Goal: Task Accomplishment & Management: Complete application form

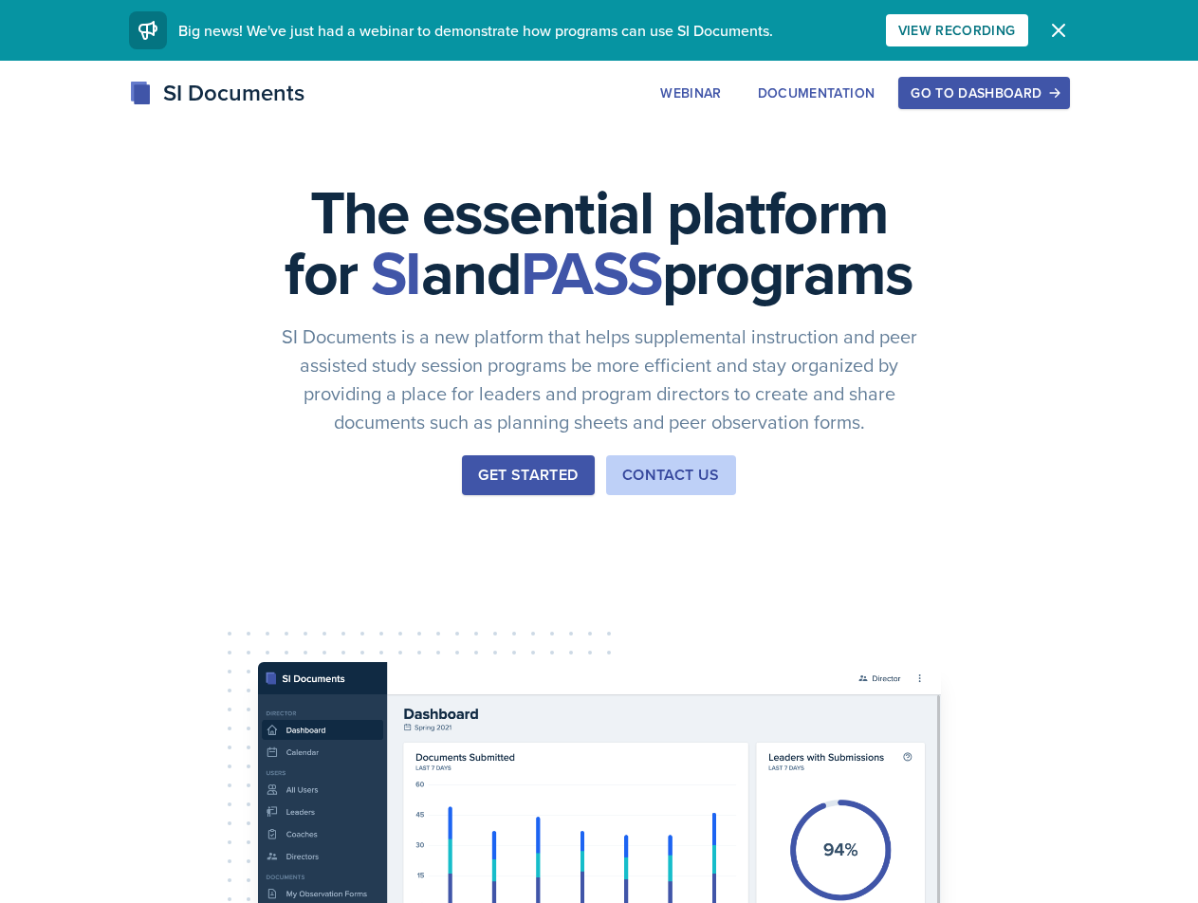
click at [981, 103] on button "Go to Dashboard" at bounding box center [983, 93] width 171 height 32
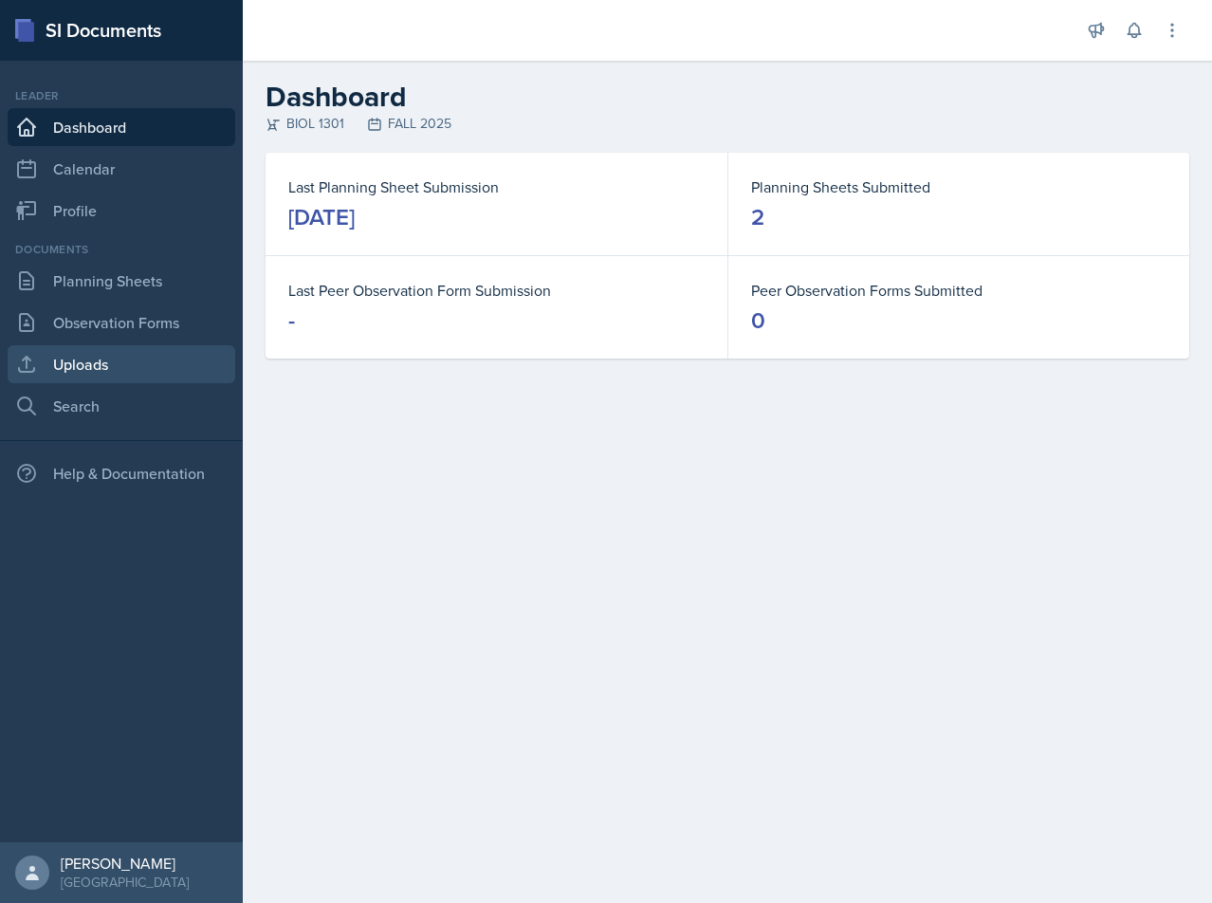
click at [175, 353] on link "Uploads" at bounding box center [122, 364] width 228 height 38
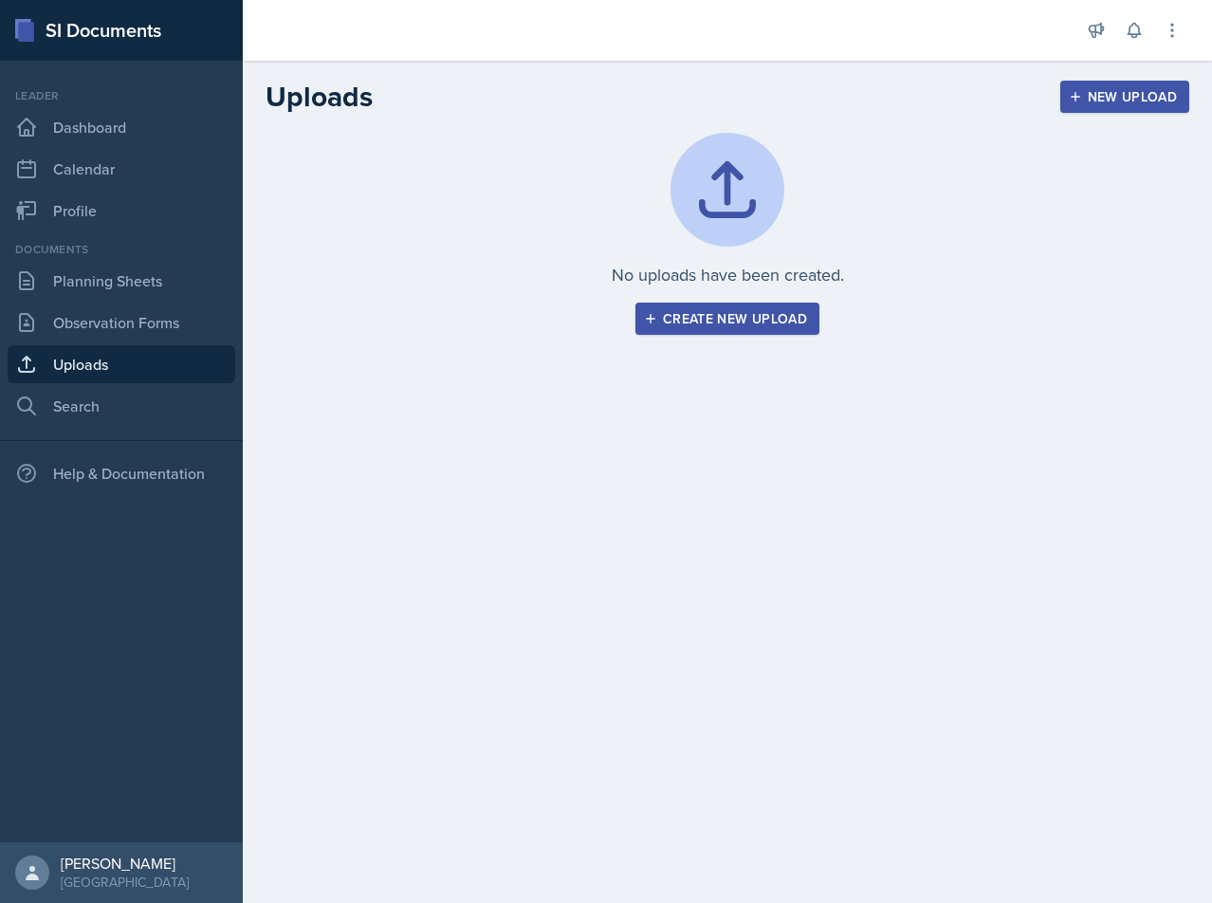
click at [694, 317] on div "Create new upload" at bounding box center [727, 318] width 159 height 15
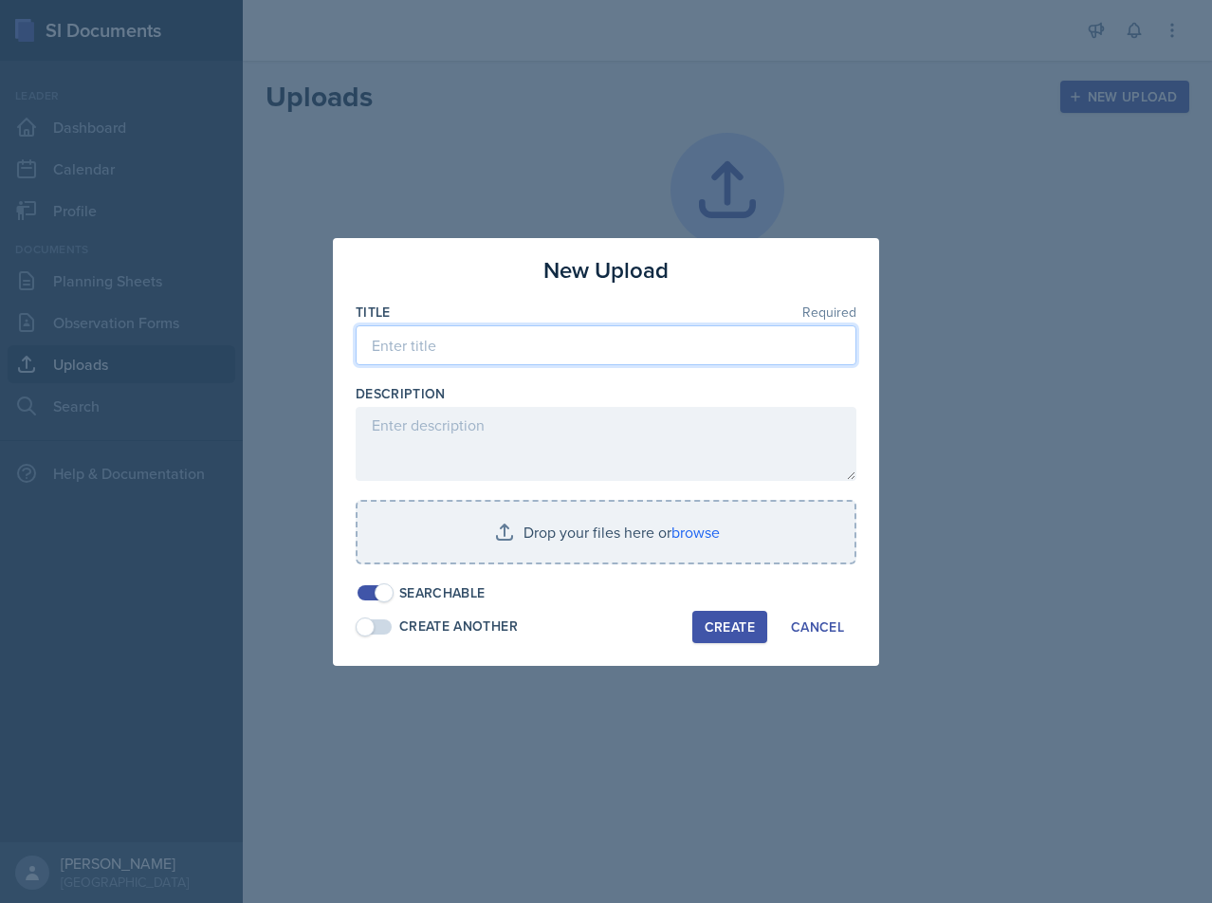
click at [594, 347] on input at bounding box center [606, 345] width 501 height 40
type input "Cell to Volume Ratio"
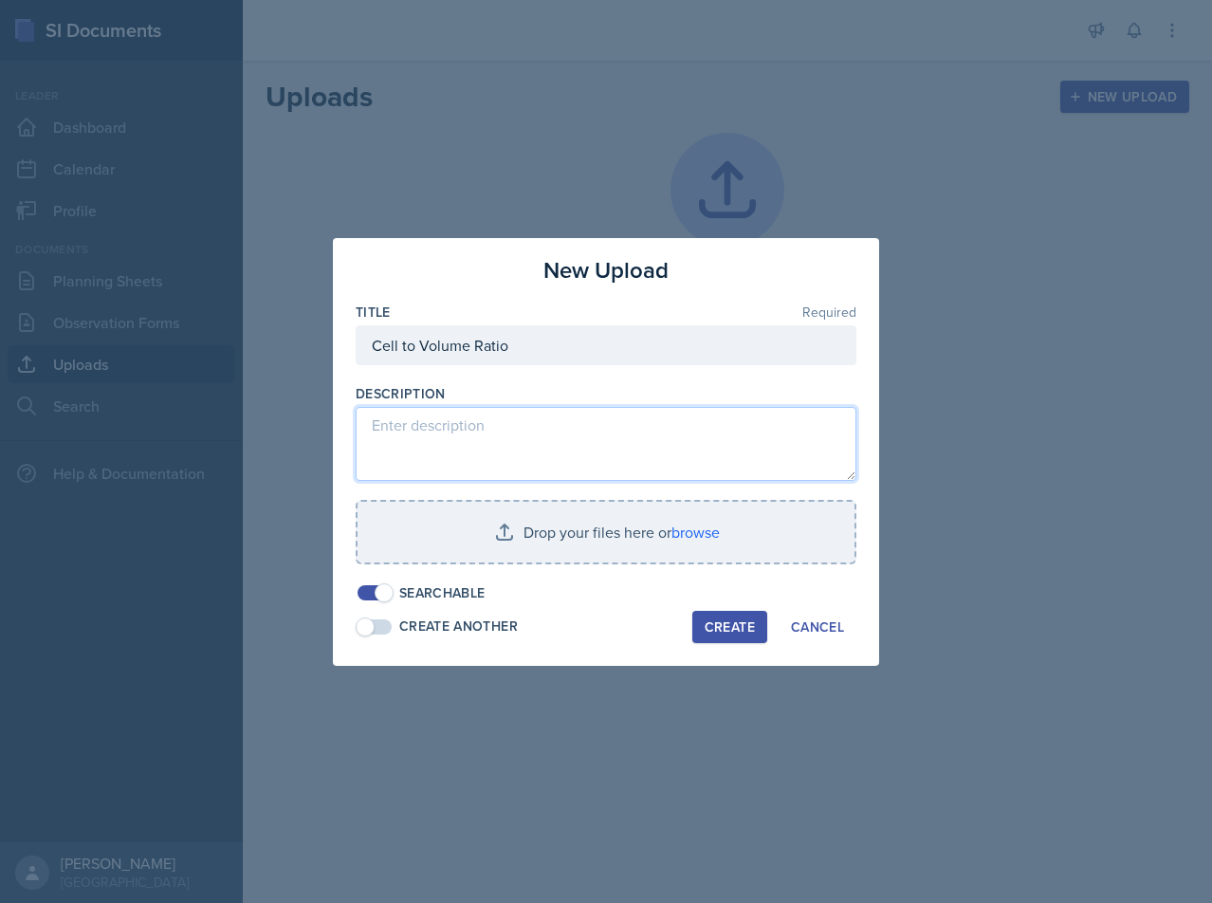
click at [544, 467] on textarea at bounding box center [606, 444] width 501 height 74
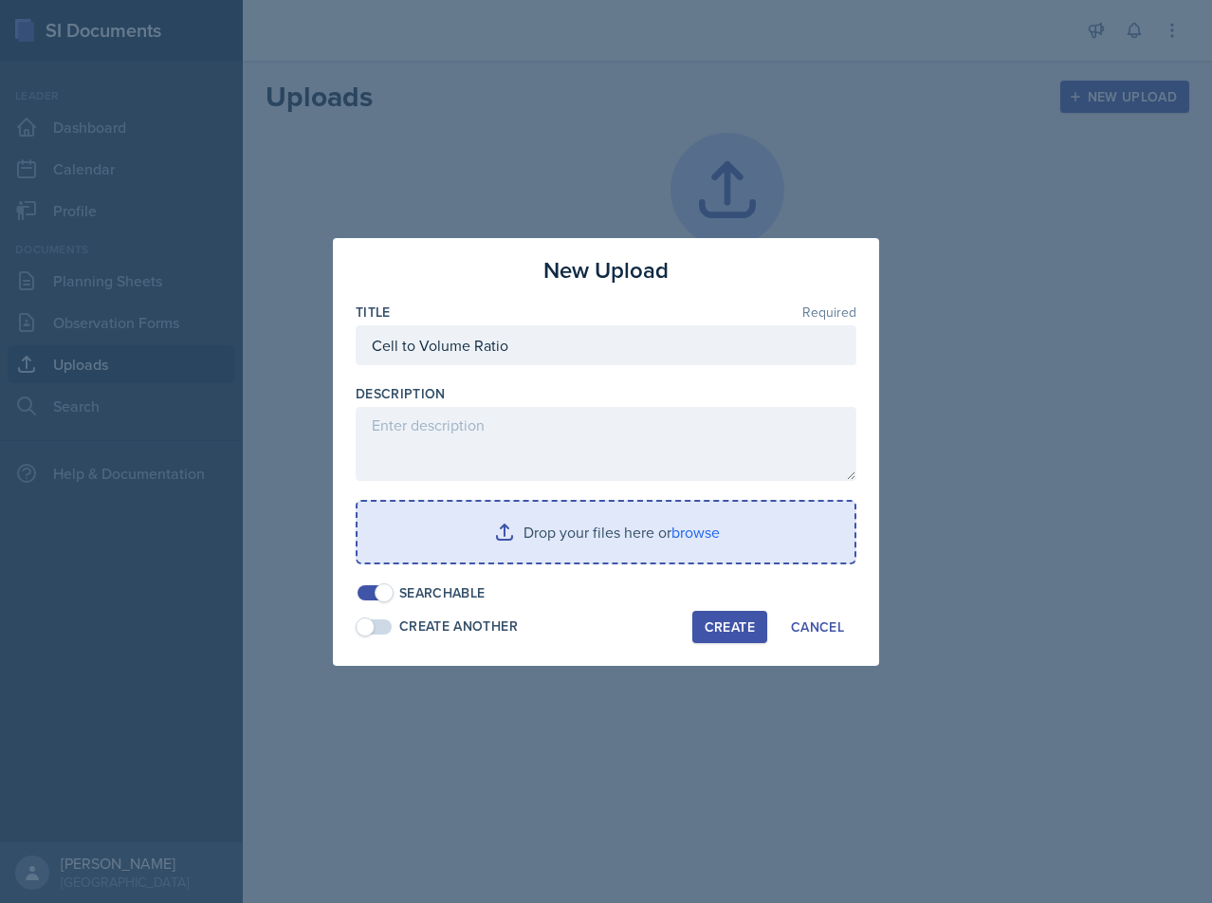
click at [669, 540] on input "file" at bounding box center [606, 532] width 497 height 61
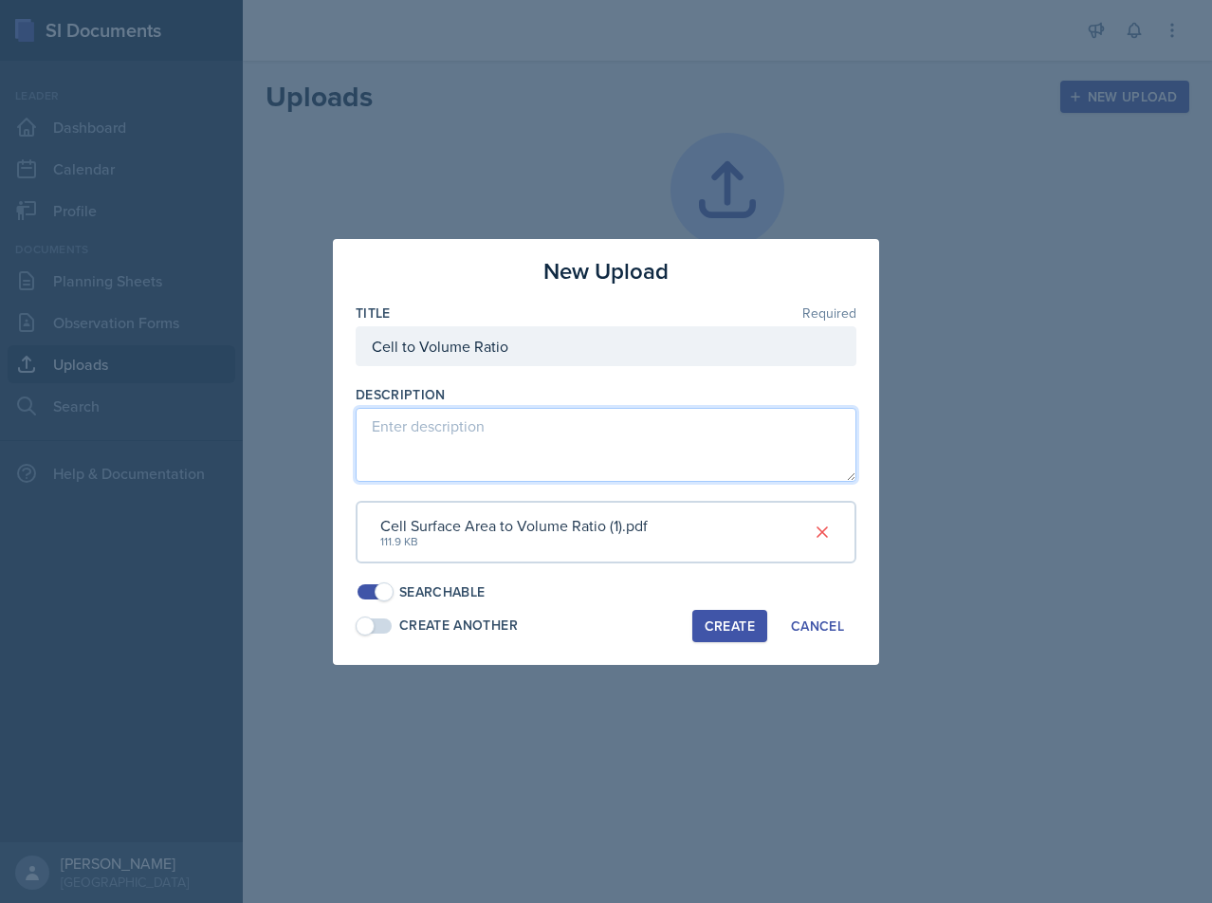
click at [593, 455] on textarea at bounding box center [606, 445] width 501 height 74
type textarea "Module 2"
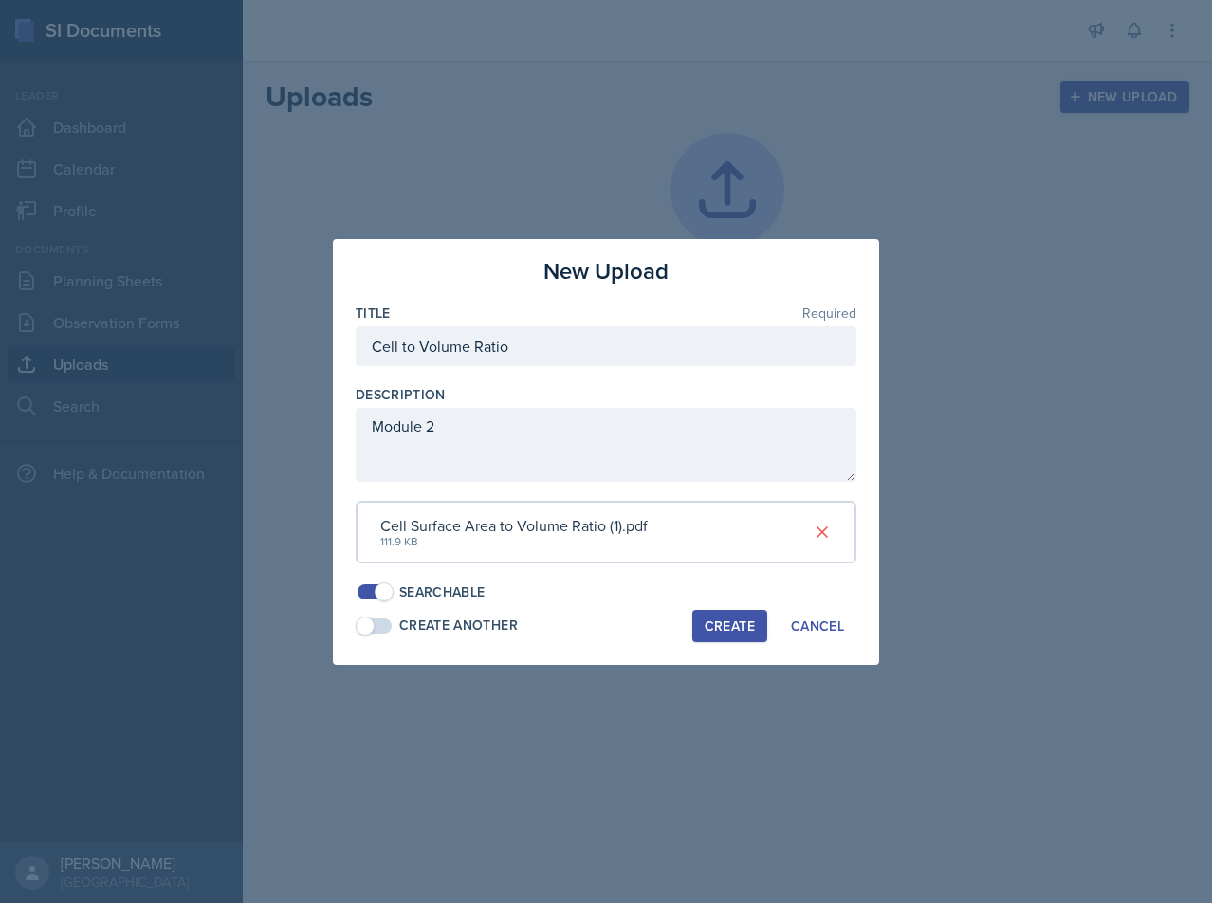
click at [382, 592] on span at bounding box center [384, 591] width 19 height 19
click at [379, 593] on span at bounding box center [375, 591] width 34 height 15
click at [725, 636] on button "Create" at bounding box center [729, 626] width 75 height 32
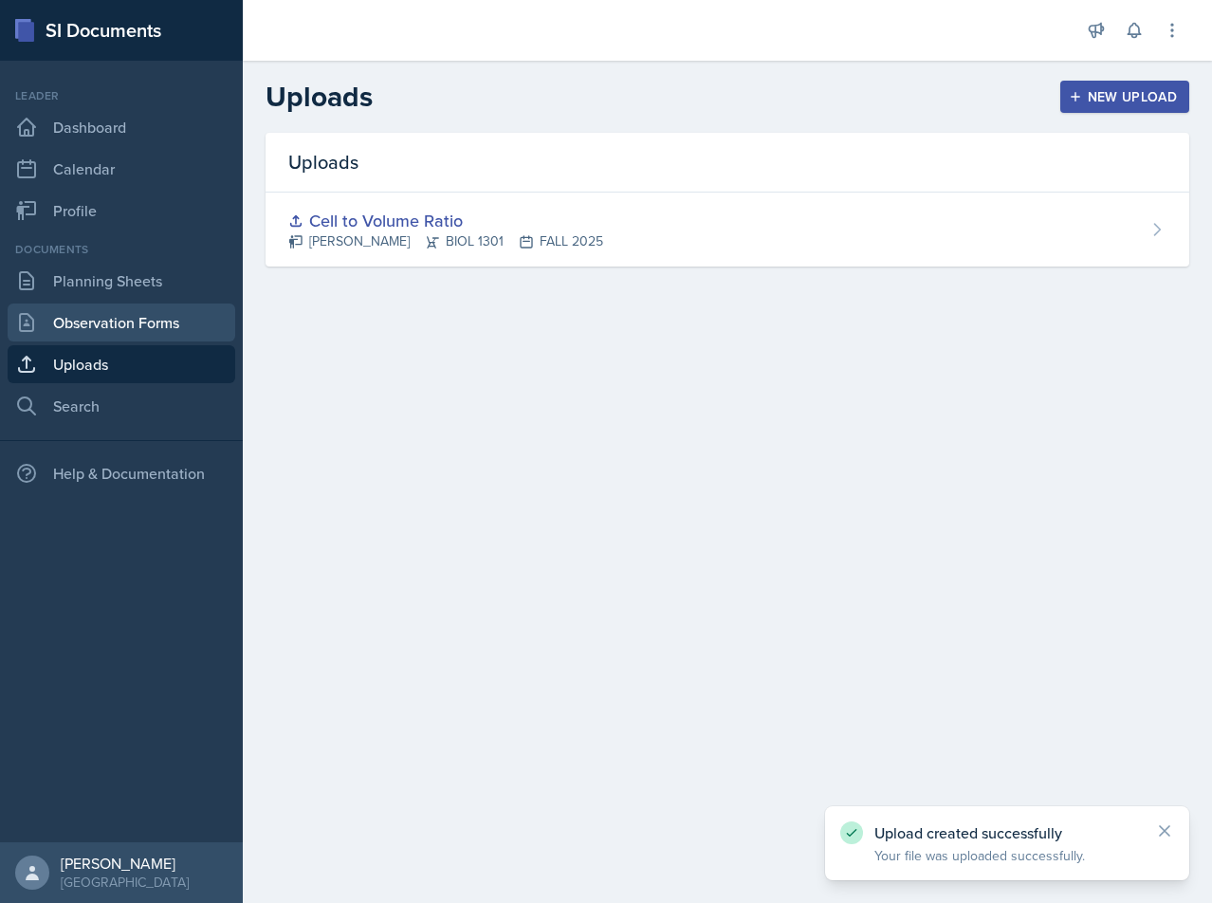
click at [148, 336] on link "Observation Forms" at bounding box center [122, 323] width 228 height 38
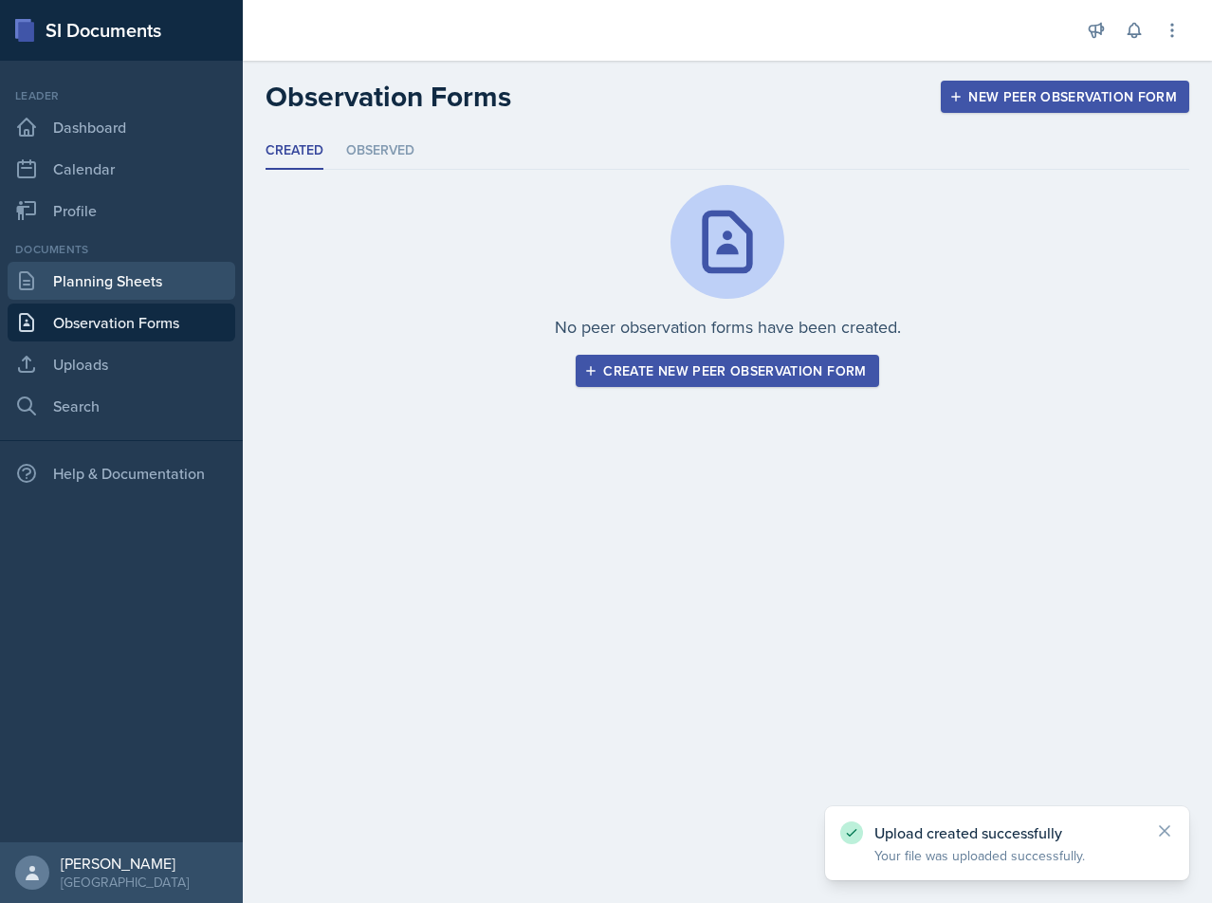
click at [153, 286] on link "Planning Sheets" at bounding box center [122, 281] width 228 height 38
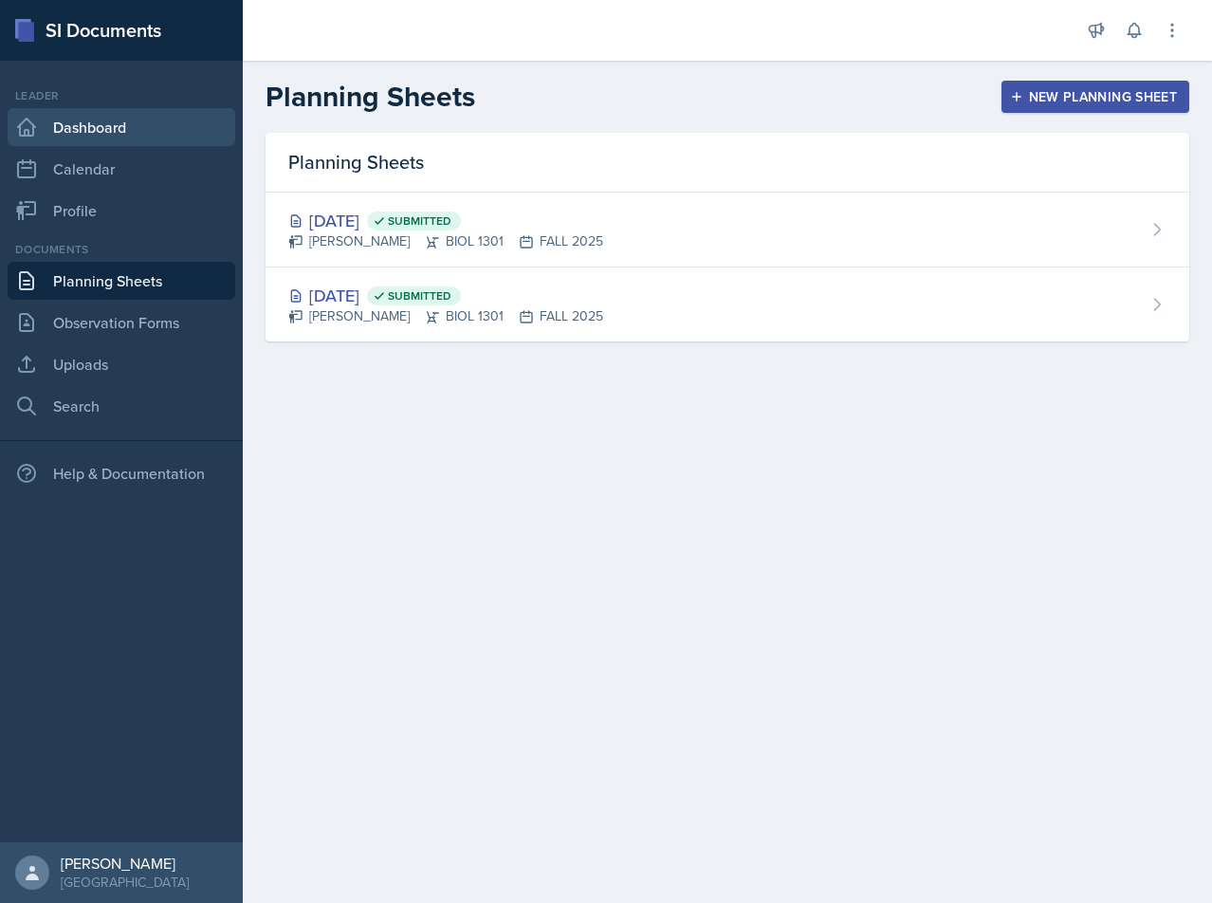
click at [113, 124] on link "Dashboard" at bounding box center [122, 127] width 228 height 38
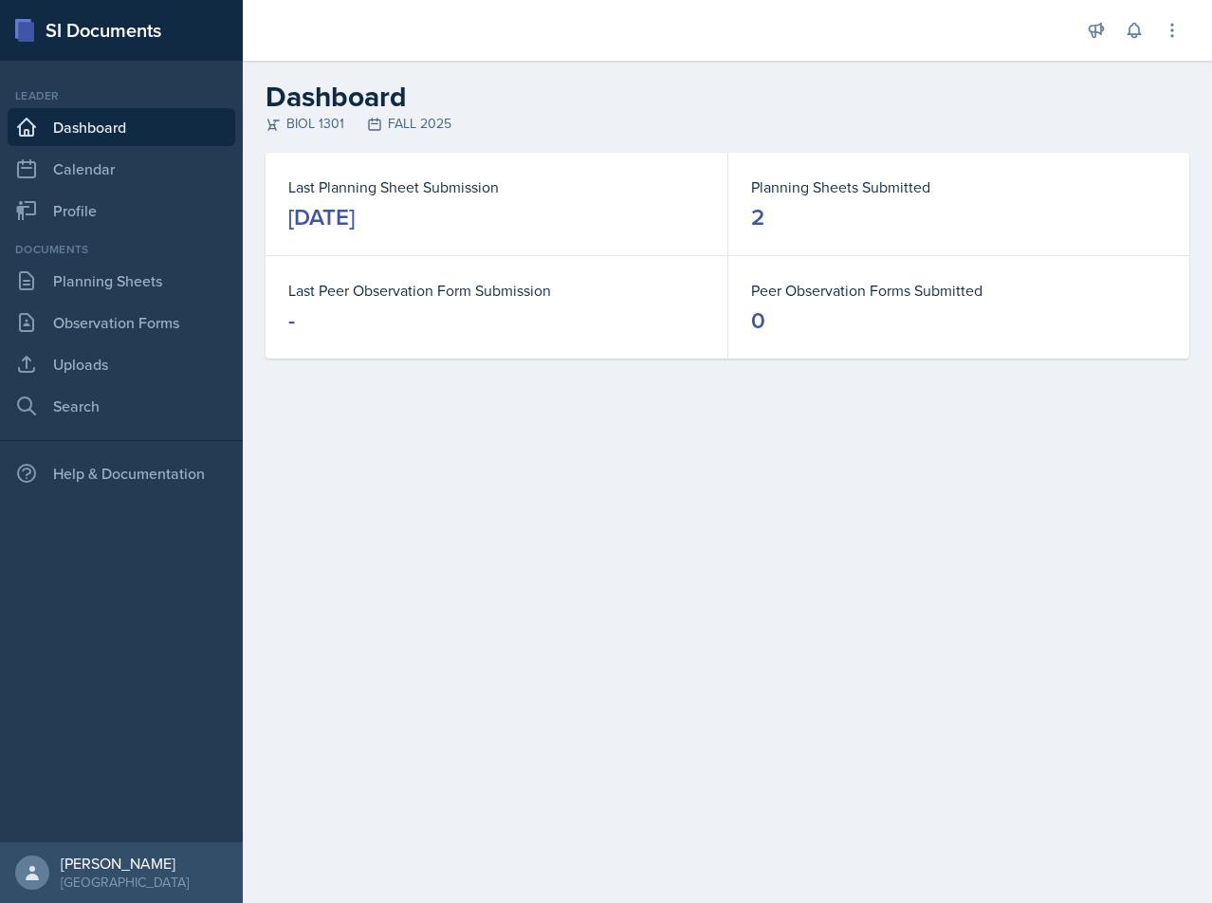
drag, startPoint x: 569, startPoint y: 297, endPoint x: 574, endPoint y: 352, distance: 55.2
click at [574, 352] on div "Last Planning Sheet Submission [DATE] Planning Sheets Submitted 2 Last Peer Obs…" at bounding box center [728, 256] width 924 height 206
click at [574, 352] on div "Last Peer Observation Form Submission -" at bounding box center [497, 307] width 462 height 102
click at [120, 177] on link "Calendar" at bounding box center [122, 169] width 228 height 38
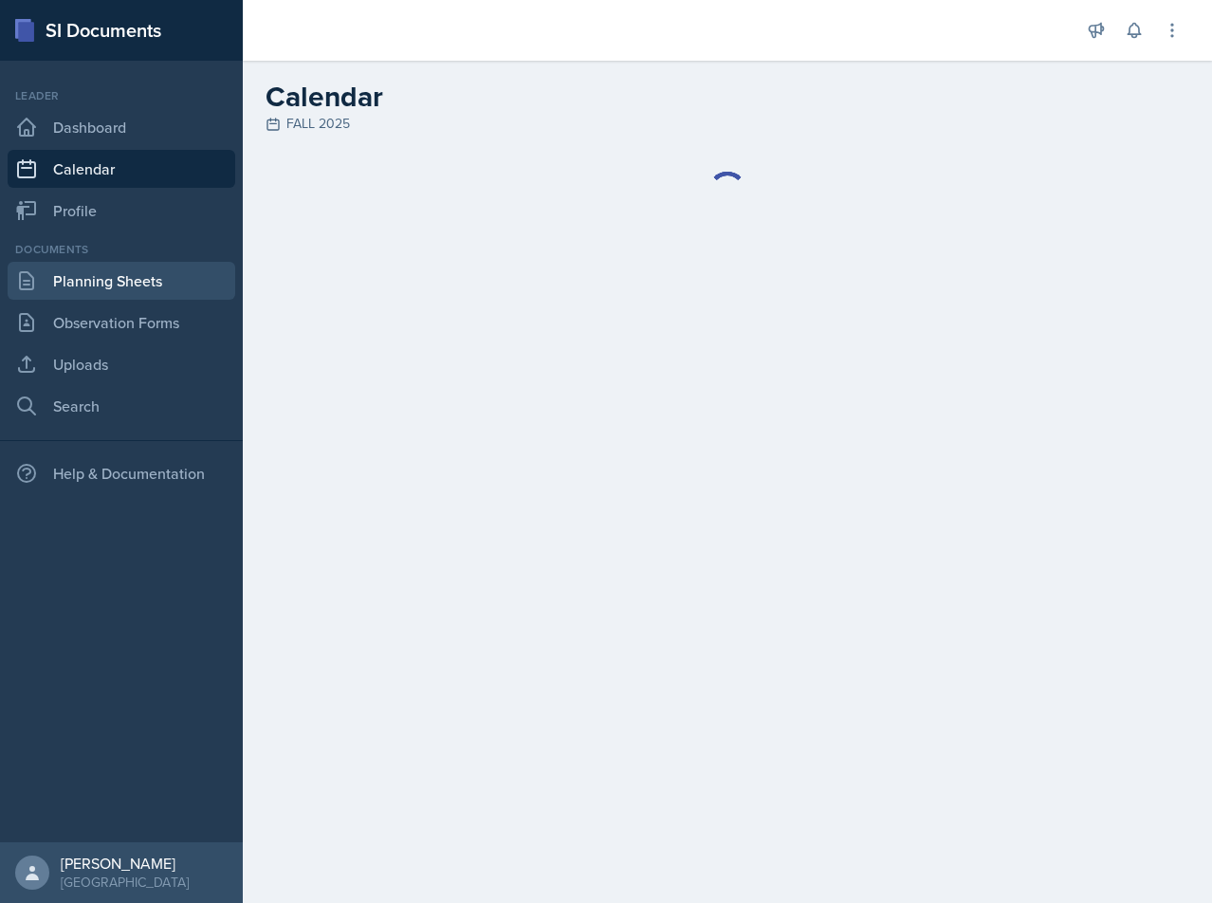
click at [147, 295] on link "Planning Sheets" at bounding box center [122, 281] width 228 height 38
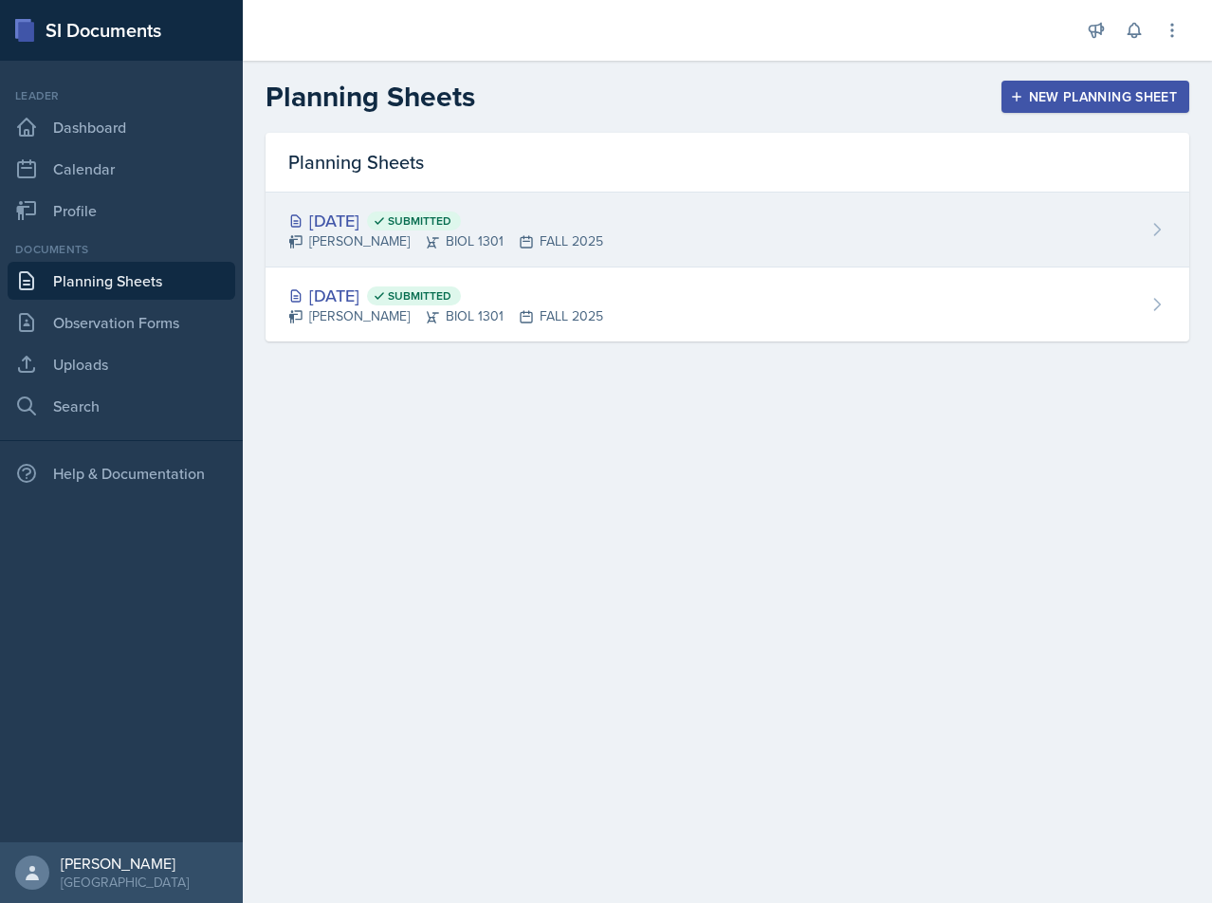
click at [586, 239] on div "[PERSON_NAME] BIOL 1301 FALL 2025" at bounding box center [445, 241] width 315 height 20
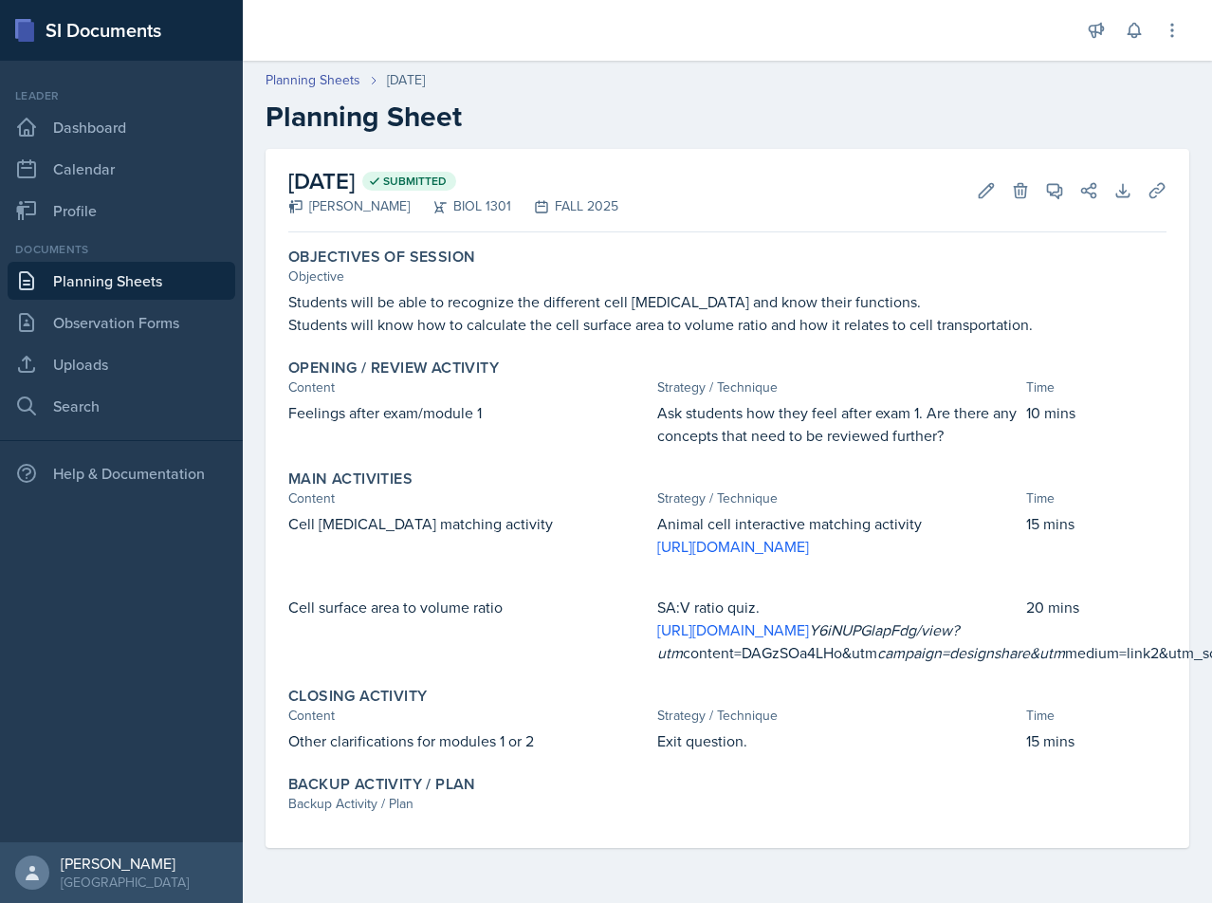
scroll to position [5, 0]
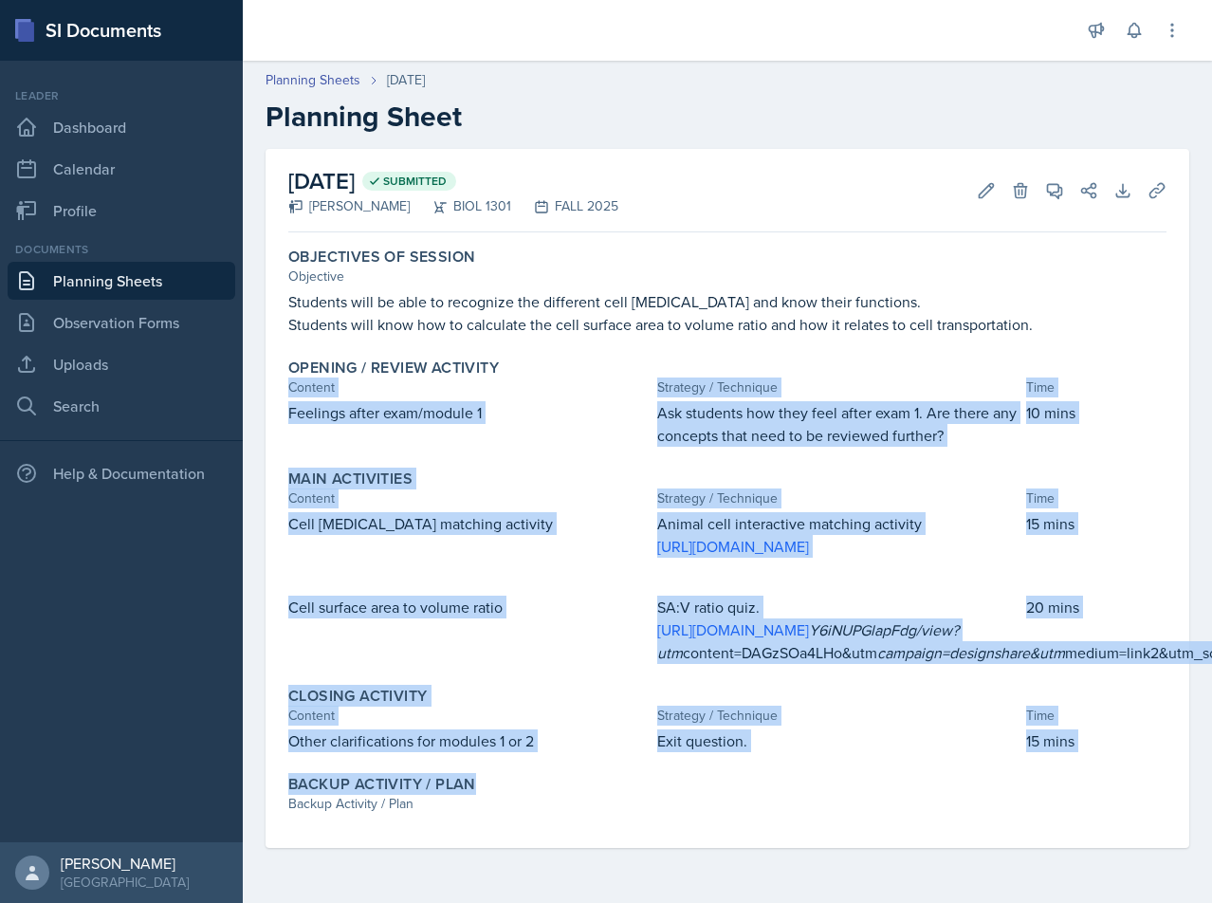
drag, startPoint x: 835, startPoint y: 392, endPoint x: 882, endPoint y: 774, distance: 385.2
click at [882, 774] on div "Objectives of Session Objective Students will be able to recognize the differen…" at bounding box center [727, 544] width 878 height 608
click at [882, 775] on div "Backup Activity / Plan" at bounding box center [727, 784] width 878 height 19
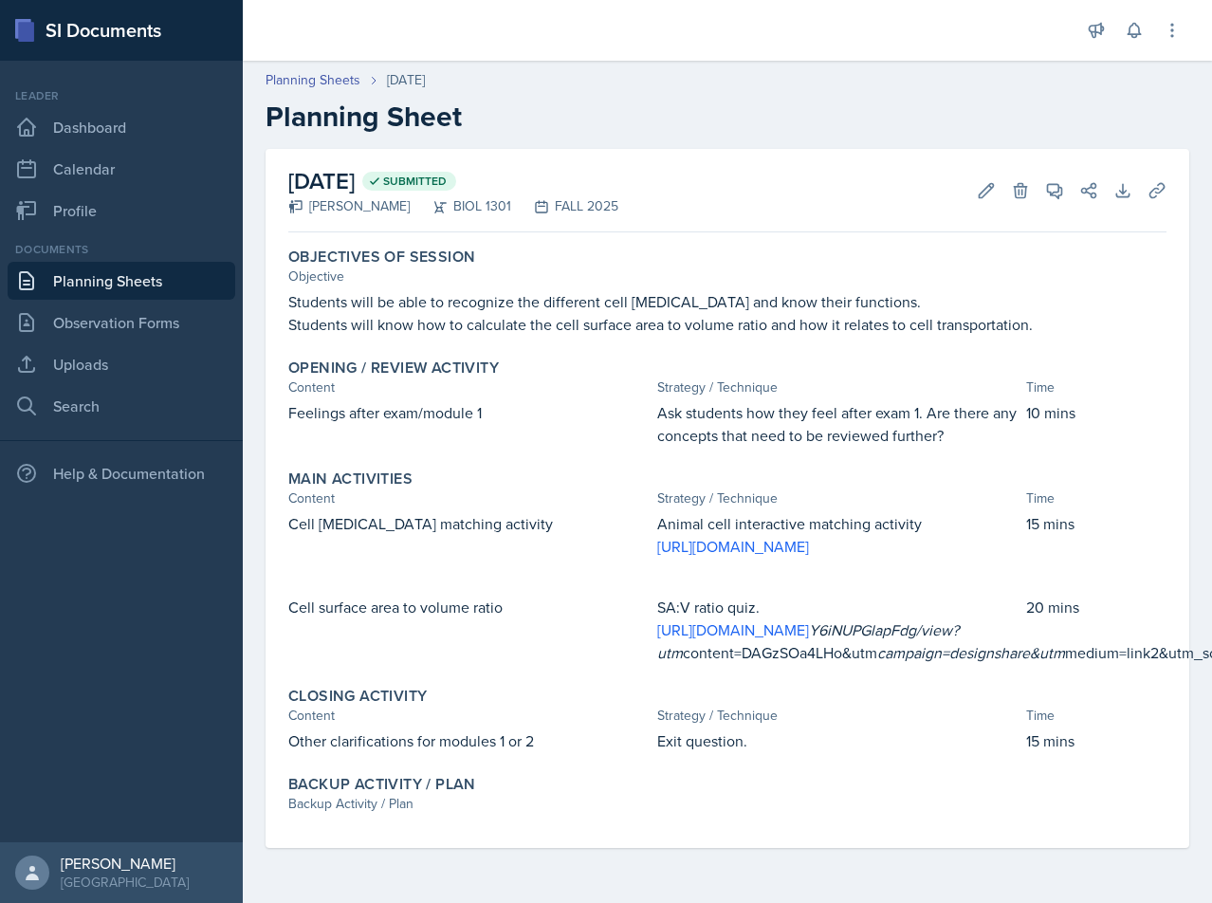
click at [1116, 780] on div "Backup Activity / Plan" at bounding box center [727, 784] width 878 height 19
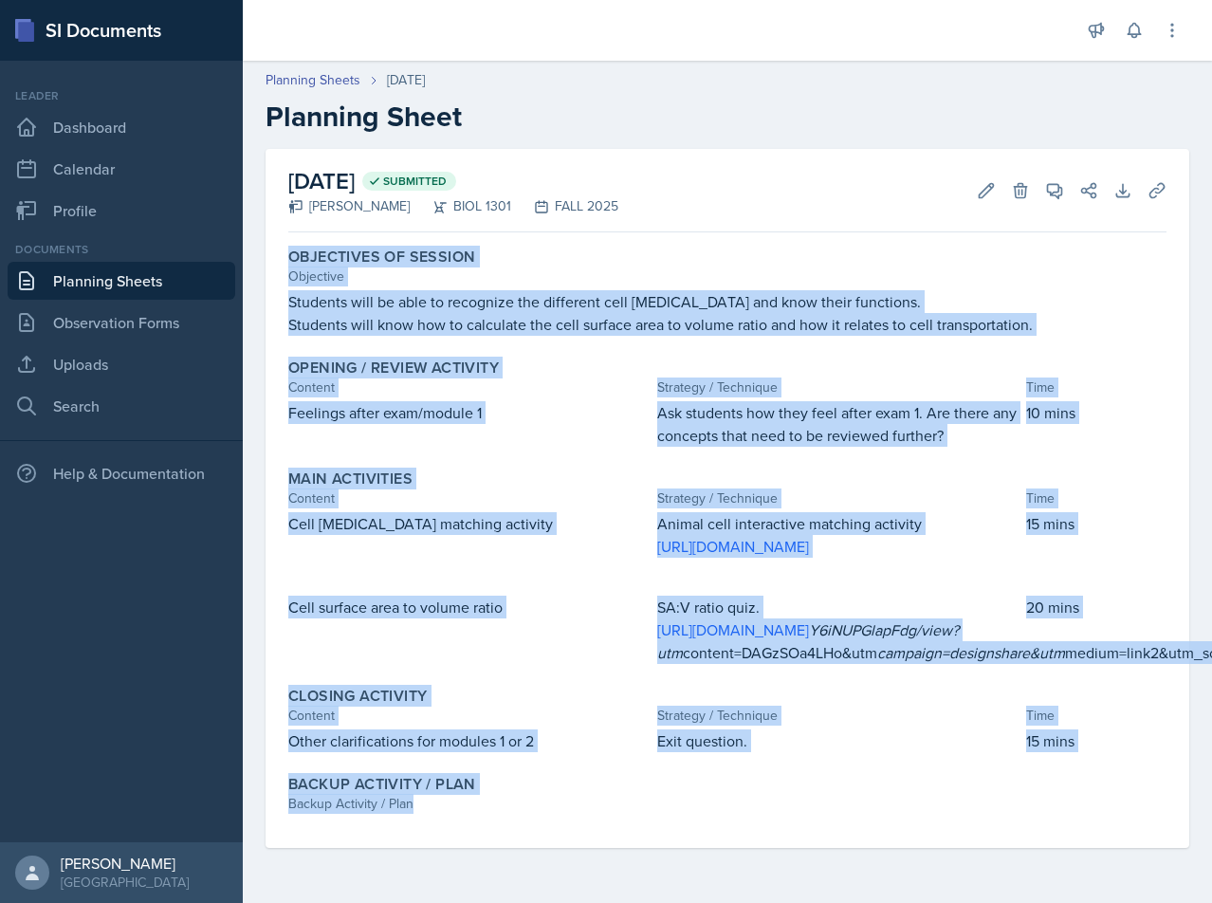
drag, startPoint x: 1057, startPoint y: 819, endPoint x: 270, endPoint y: 248, distance: 971.8
click at [270, 248] on div "[DATE] Submitted [PERSON_NAME] BIOL 1301 FALL 2025 Edit Delete View Comments Co…" at bounding box center [728, 498] width 924 height 699
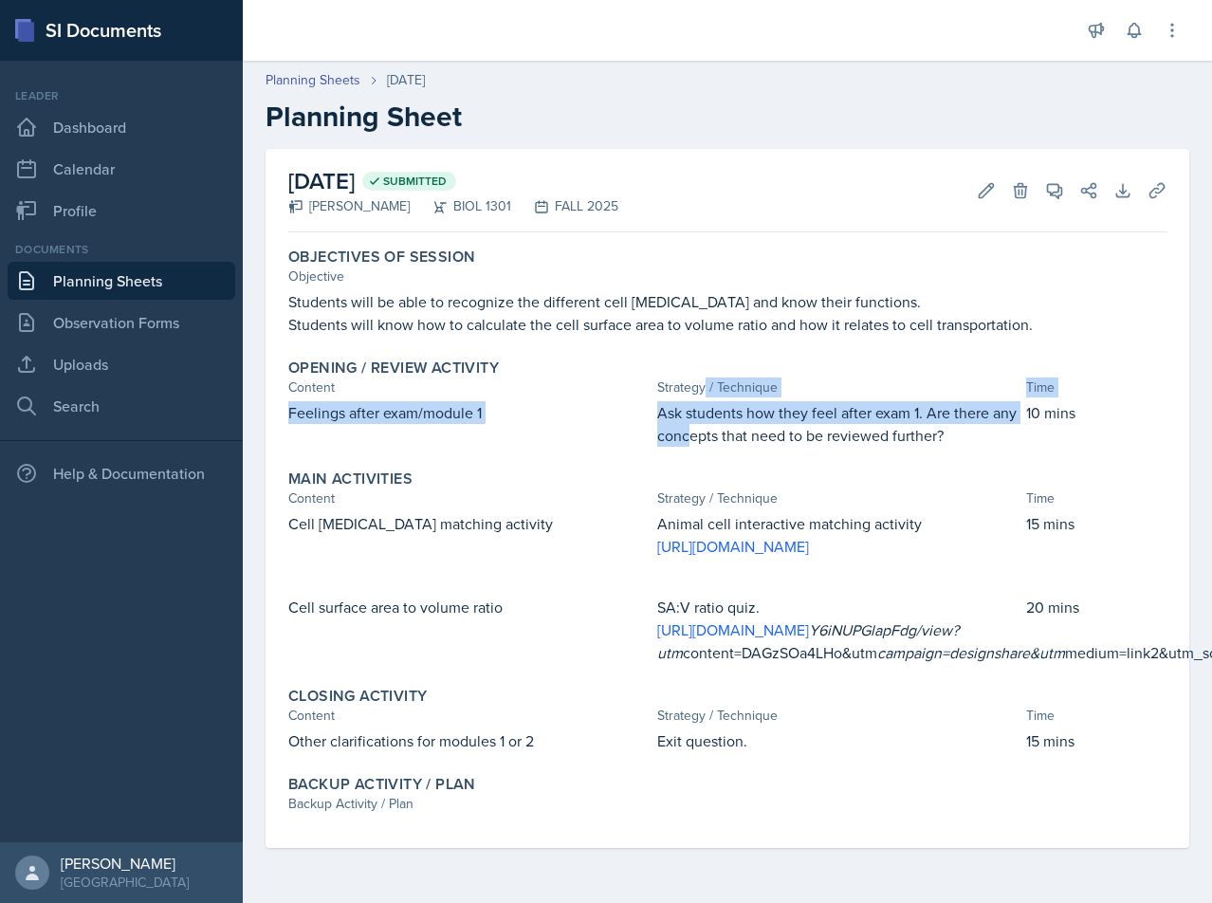
drag, startPoint x: 706, startPoint y: 401, endPoint x: 713, endPoint y: 430, distance: 29.5
click at [713, 430] on div "Opening / Review Activity Content Strategy / Technique Time Feelings after exam…" at bounding box center [728, 402] width 894 height 103
click at [713, 430] on p "Ask students how they feel after exam 1. Are there any concepts that need to be…" at bounding box center [837, 424] width 361 height 46
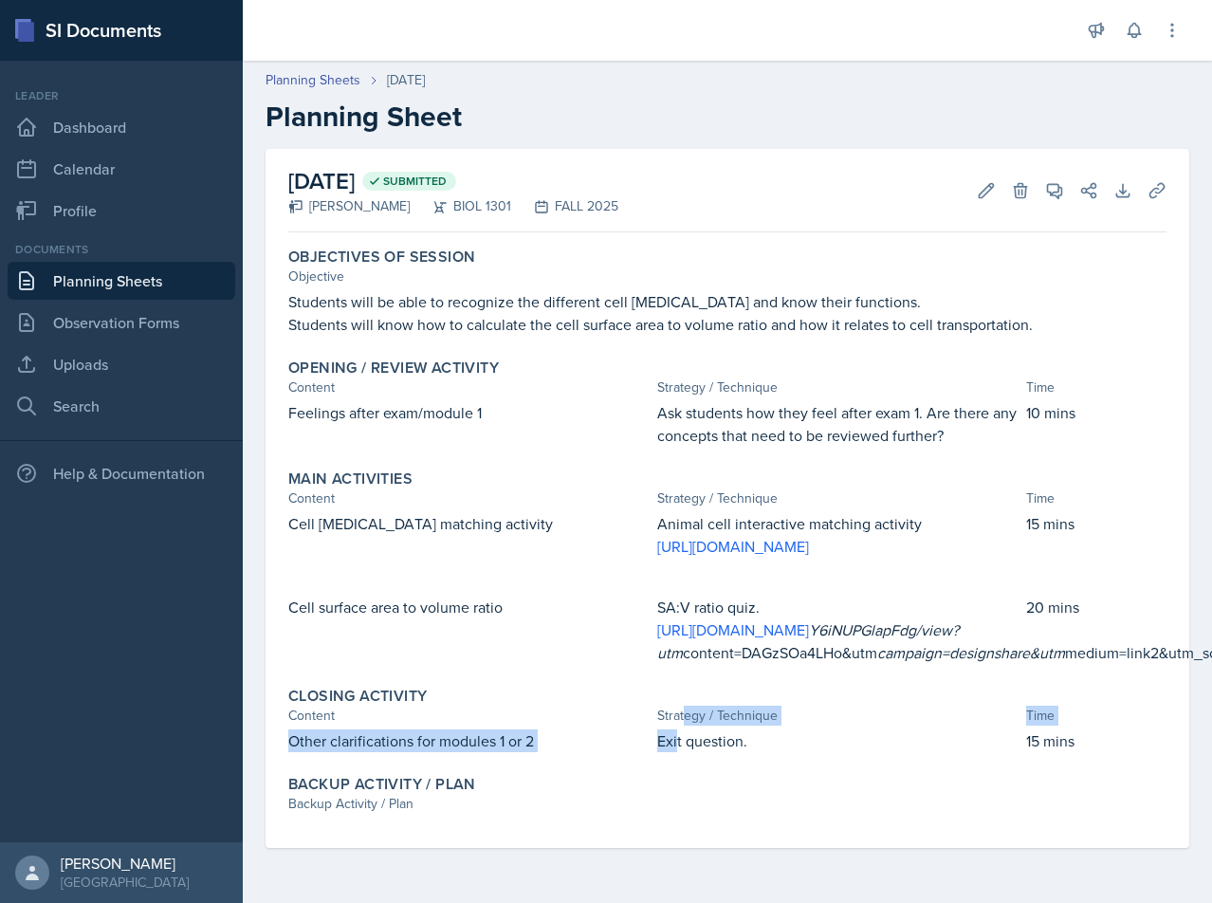
drag, startPoint x: 670, startPoint y: 724, endPoint x: 682, endPoint y: 718, distance: 13.6
click at [682, 718] on div "Closing Activity Content Strategy / Technique Time Other clarifications for mod…" at bounding box center [728, 719] width 894 height 81
click at [682, 718] on div "Strategy / Technique" at bounding box center [837, 716] width 361 height 20
drag, startPoint x: 682, startPoint y: 718, endPoint x: 694, endPoint y: 733, distance: 19.6
click at [694, 733] on div "Closing Activity Content Strategy / Technique Time Other clarifications for mod…" at bounding box center [728, 719] width 894 height 81
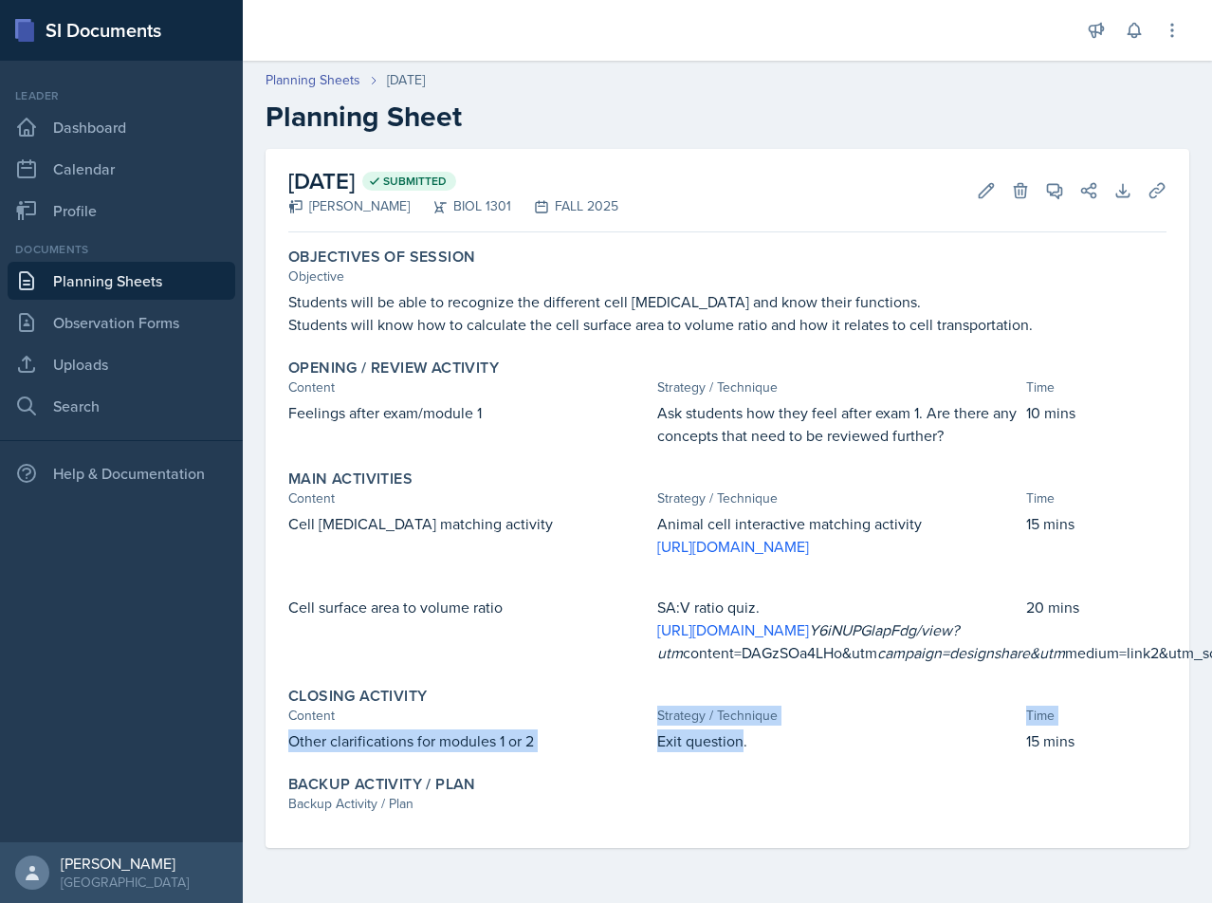
click at [694, 733] on p "Exit question." at bounding box center [837, 740] width 361 height 23
drag, startPoint x: 690, startPoint y: 599, endPoint x: 748, endPoint y: 596, distance: 58.9
click at [748, 596] on p "SA:V ratio quiz." at bounding box center [837, 607] width 361 height 23
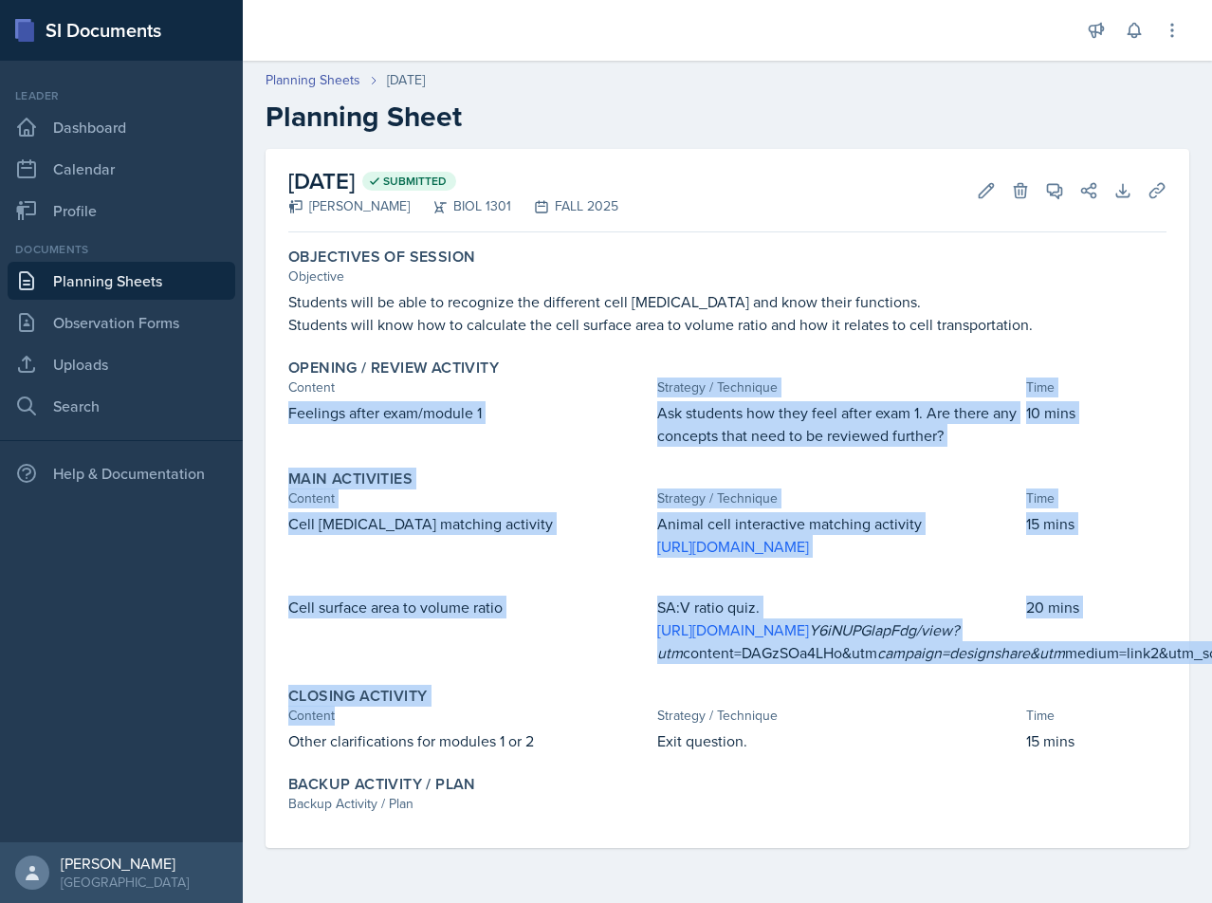
drag, startPoint x: 364, startPoint y: 386, endPoint x: 716, endPoint y: 782, distance: 529.4
click at [389, 711] on div "Objectives of Session Objective Students will be able to recognize the differen…" at bounding box center [727, 544] width 878 height 608
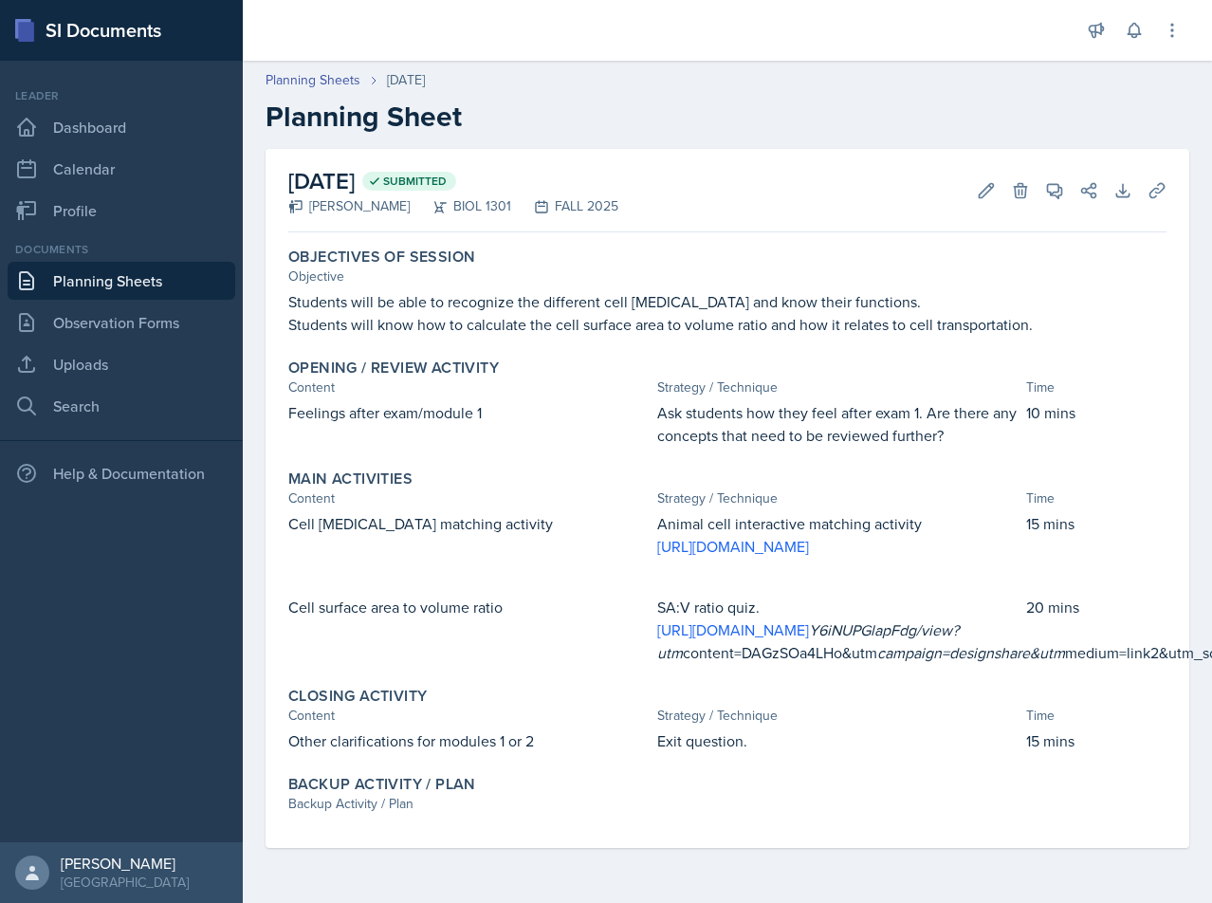
click at [778, 781] on div "Backup Activity / Plan" at bounding box center [727, 784] width 878 height 19
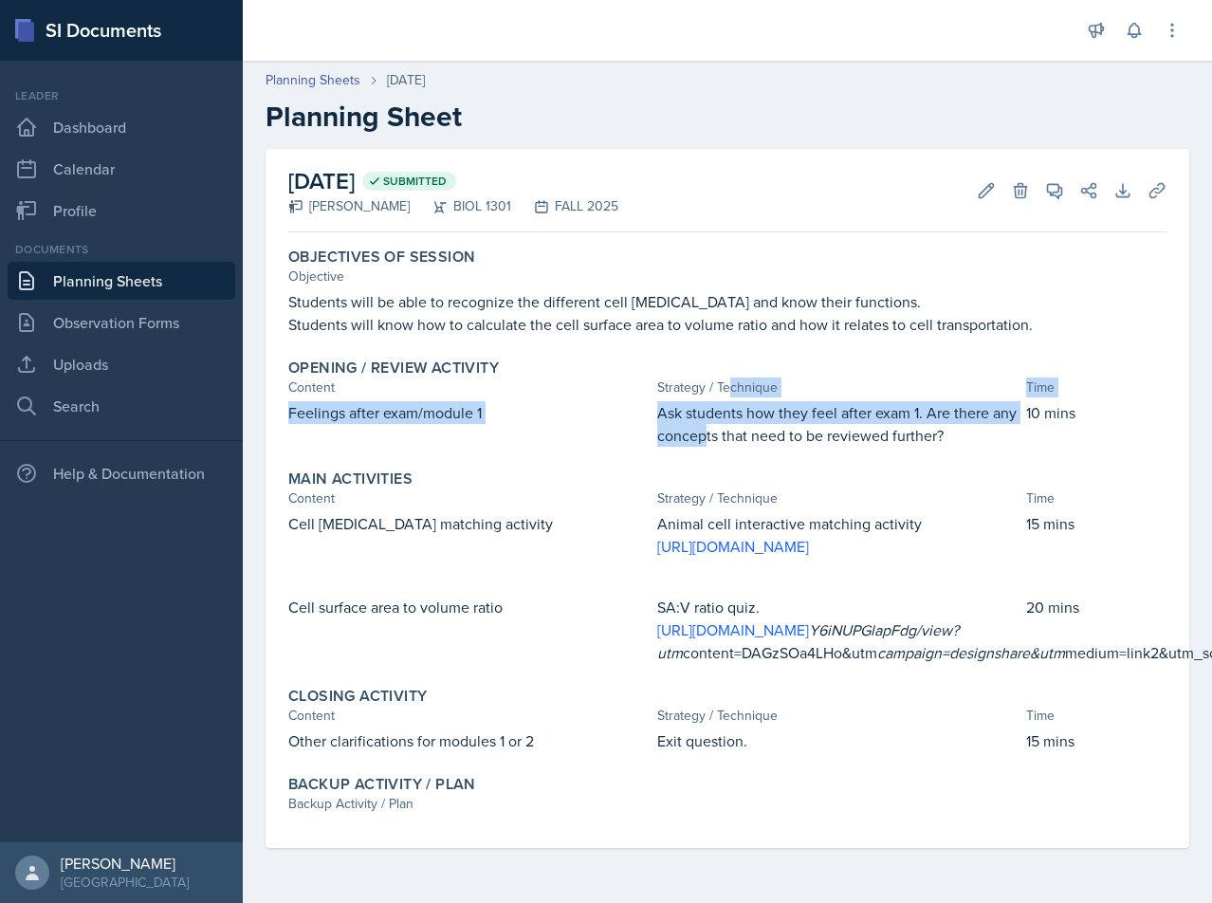
drag, startPoint x: 725, startPoint y: 384, endPoint x: 728, endPoint y: 441, distance: 57.0
click at [728, 441] on div "Opening / Review Activity Content Strategy / Technique Time Feelings after exam…" at bounding box center [728, 402] width 894 height 103
click at [728, 441] on p "Ask students how they feel after exam 1. Are there any concepts that need to be…" at bounding box center [837, 424] width 361 height 46
